Goal: Information Seeking & Learning: Learn about a topic

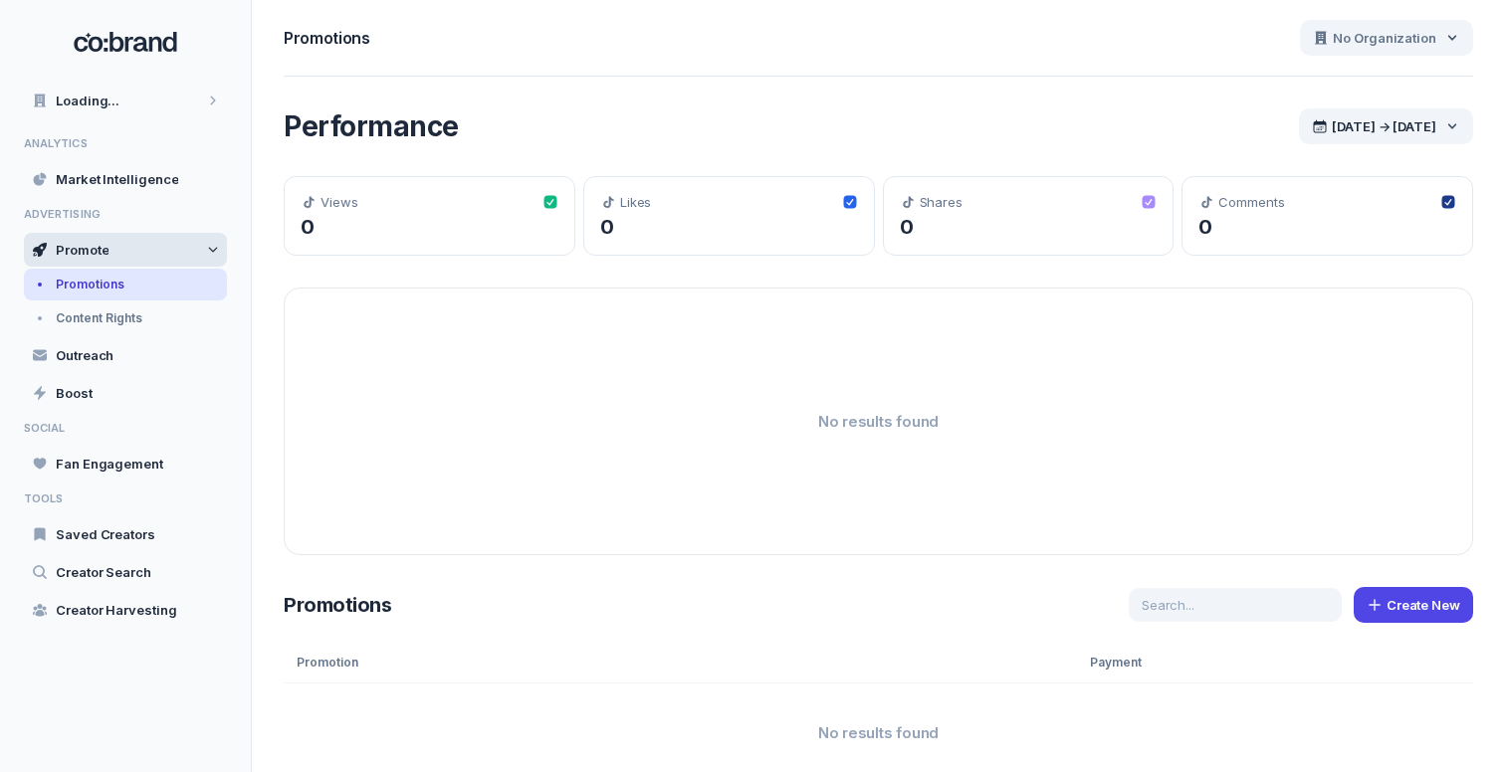
click at [172, 246] on div "Promote" at bounding box center [125, 250] width 203 height 34
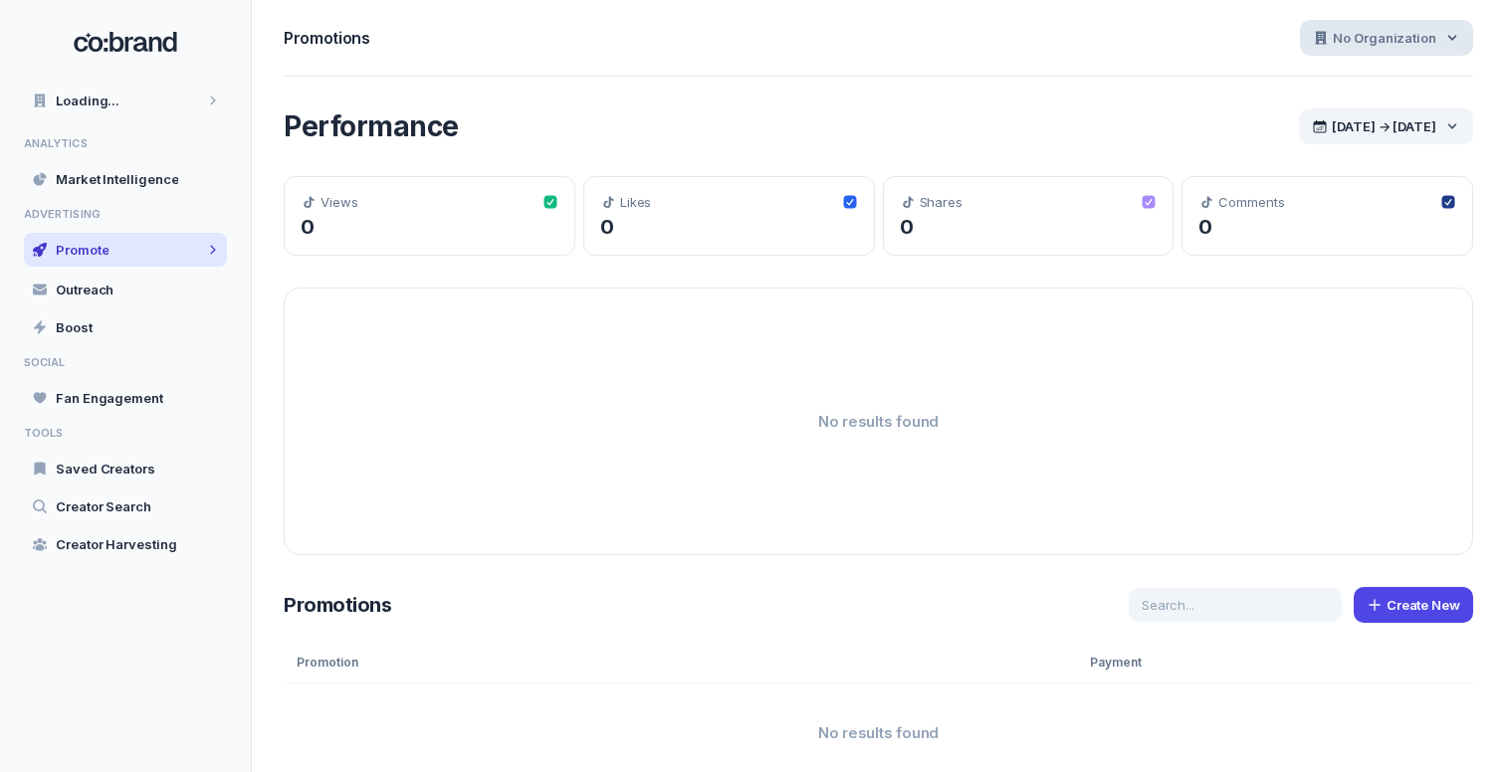
click at [1378, 35] on span "No Organization" at bounding box center [1383, 38] width 103 height 18
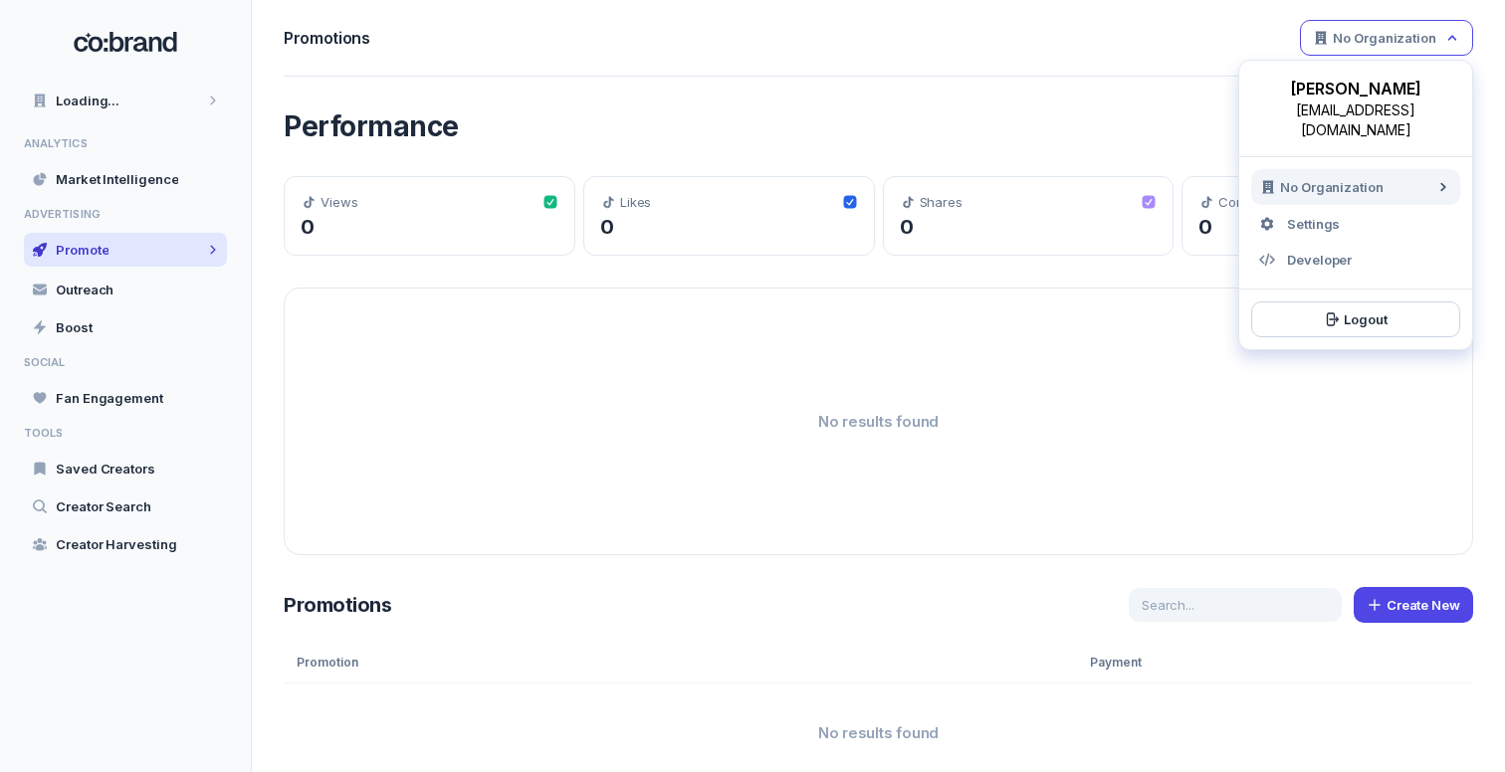
click at [1378, 35] on span "No Organization" at bounding box center [1383, 38] width 103 height 18
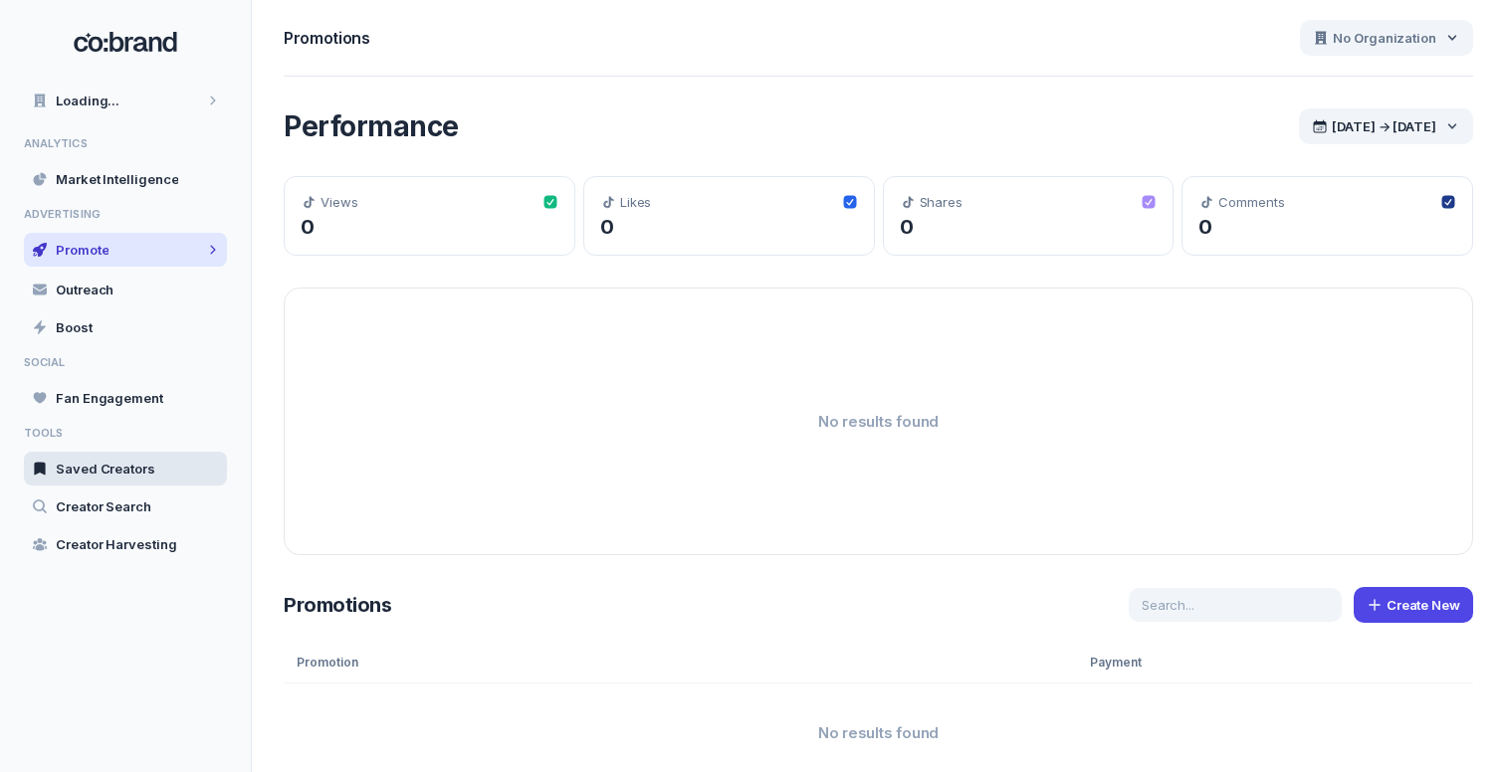
click at [147, 469] on span "Saved Creators" at bounding box center [106, 469] width 100 height 18
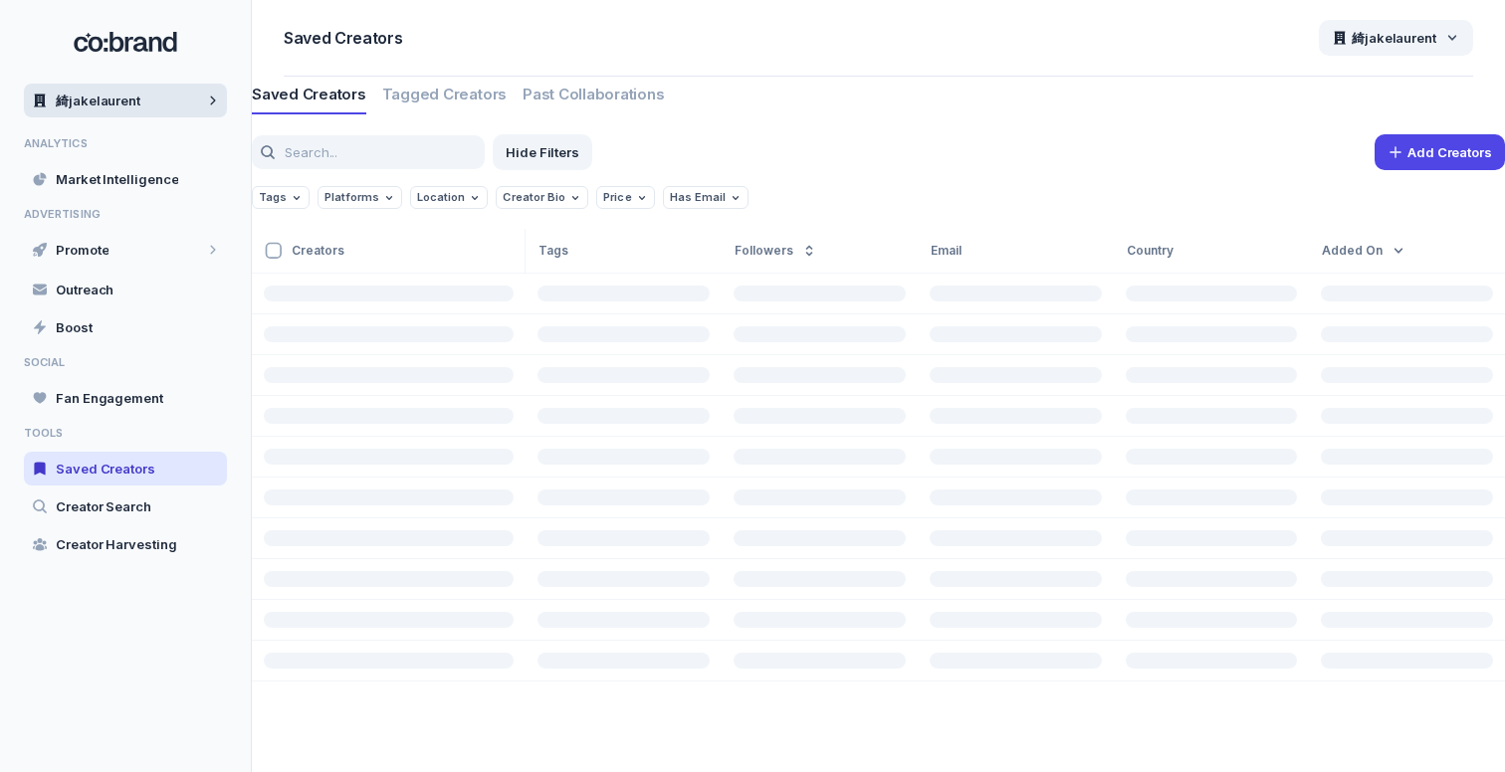
click at [172, 99] on div "綺jakelaurent" at bounding box center [125, 101] width 203 height 34
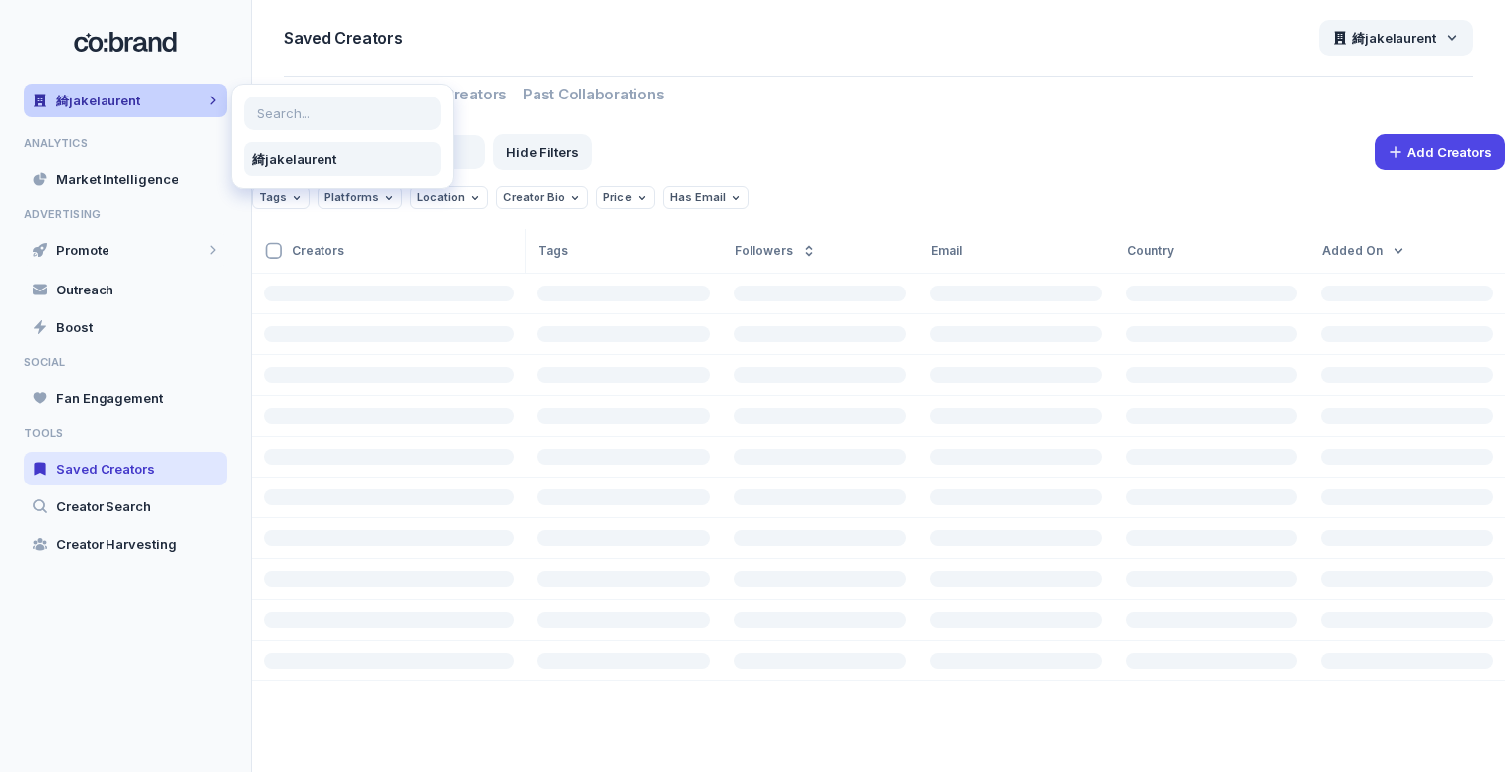
click at [172, 99] on div "綺jakelaurent" at bounding box center [125, 101] width 203 height 34
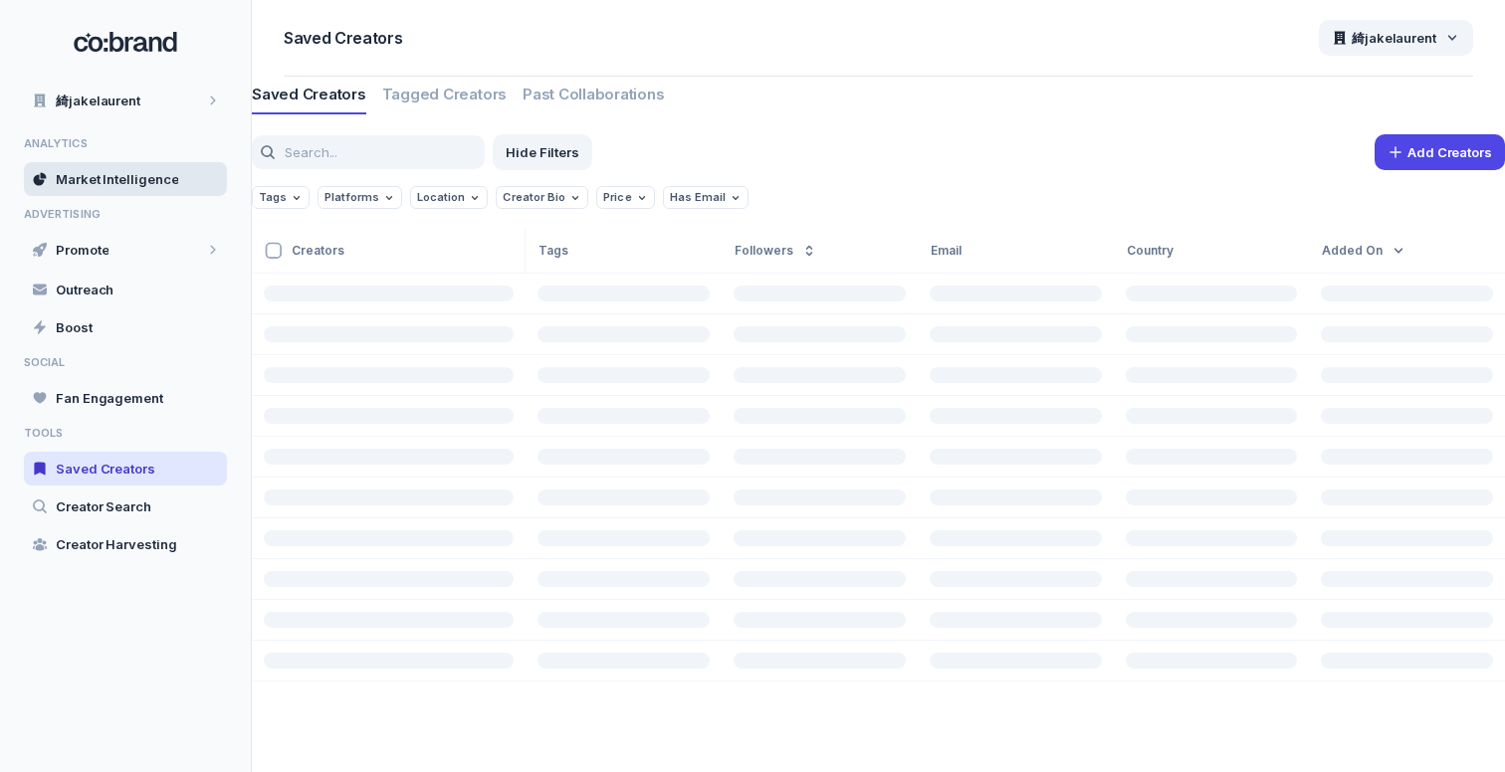
click at [148, 179] on span "Market Intelligence" at bounding box center [117, 179] width 122 height 18
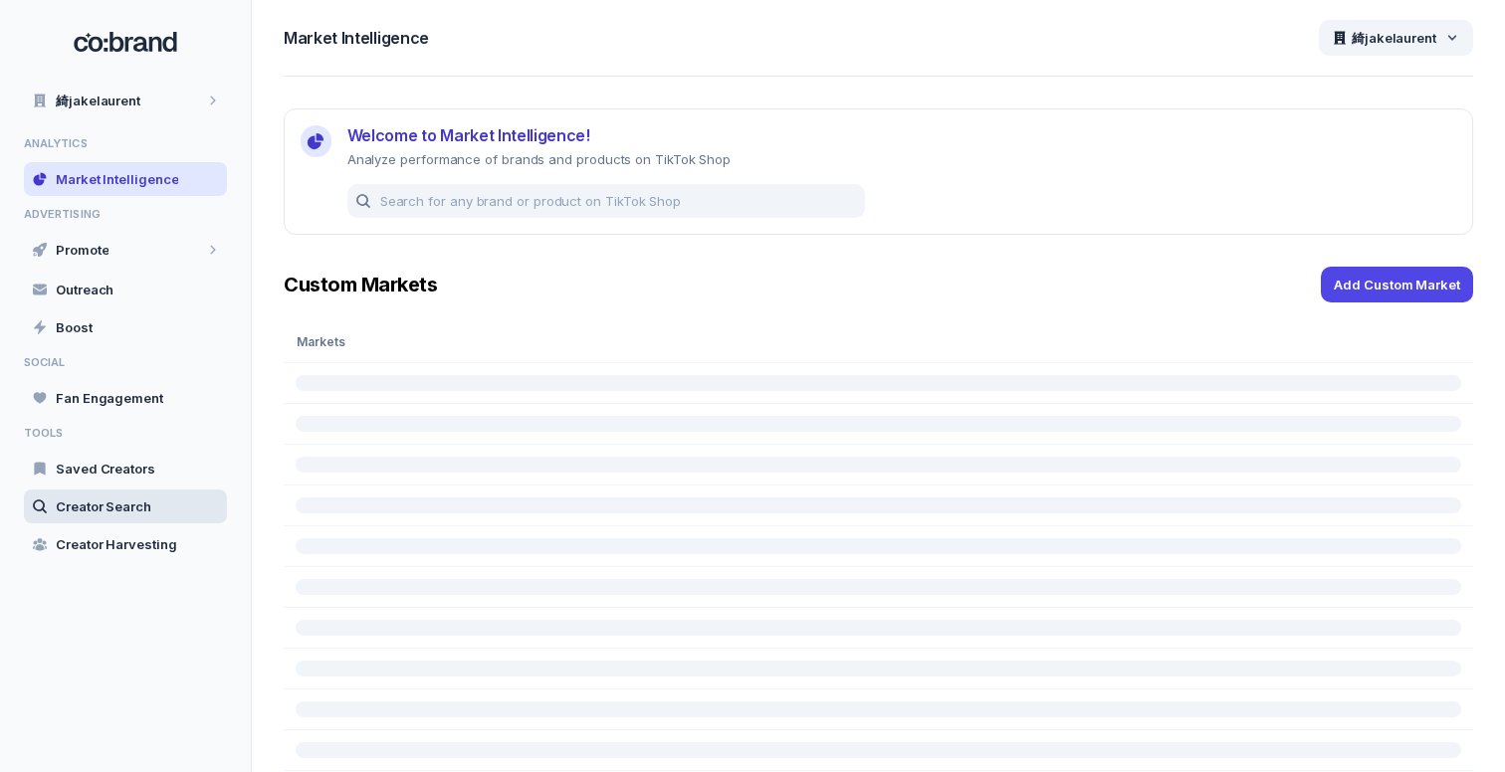
click at [125, 506] on span "Creator Search" at bounding box center [104, 507] width 96 height 18
